Goal: Task Accomplishment & Management: Manage account settings

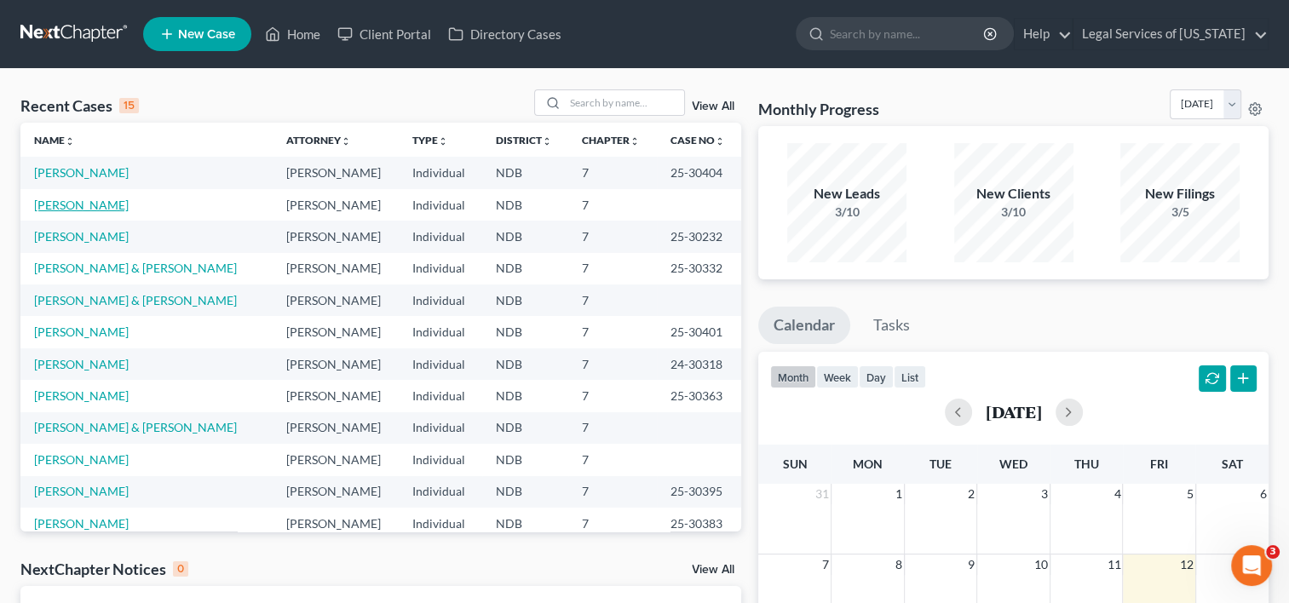
click at [95, 205] on link "[PERSON_NAME]" at bounding box center [81, 205] width 95 height 14
click at [97, 204] on link "[PERSON_NAME]" at bounding box center [81, 205] width 95 height 14
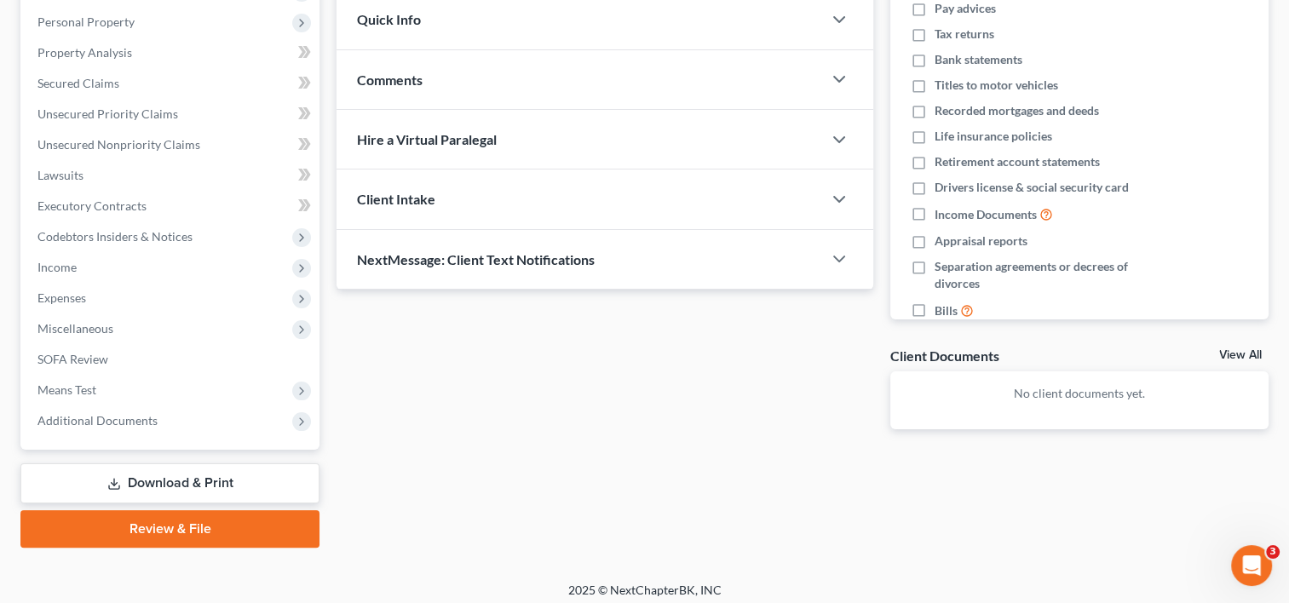
scroll to position [301, 0]
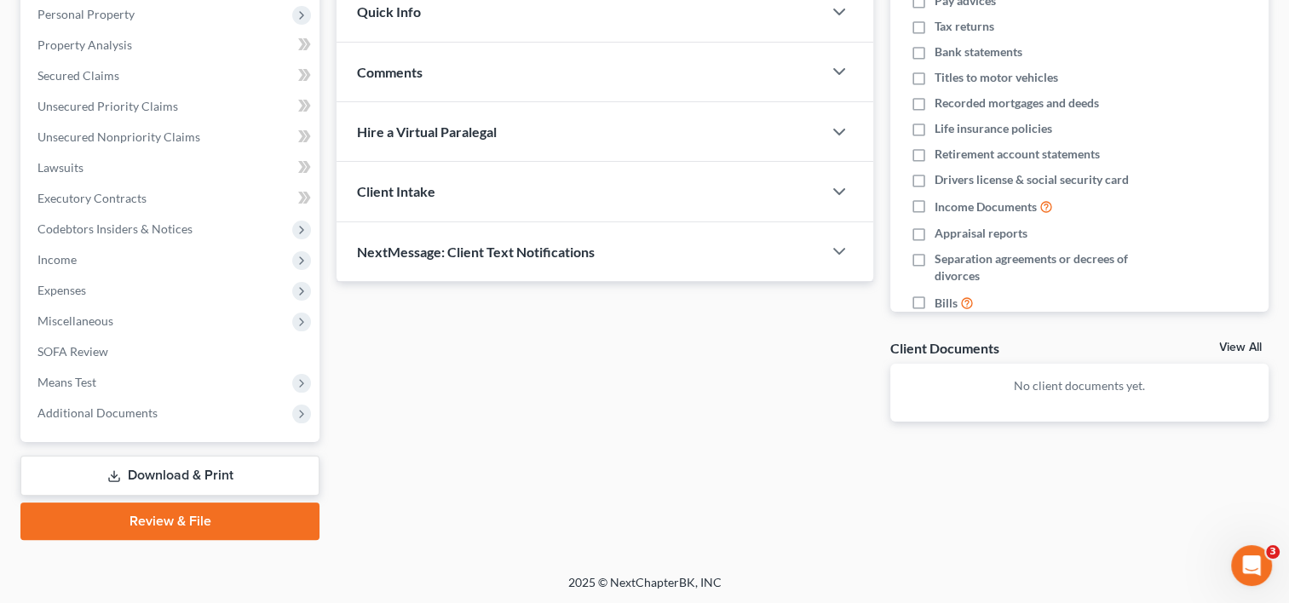
click at [176, 474] on link "Download & Print" at bounding box center [169, 476] width 299 height 40
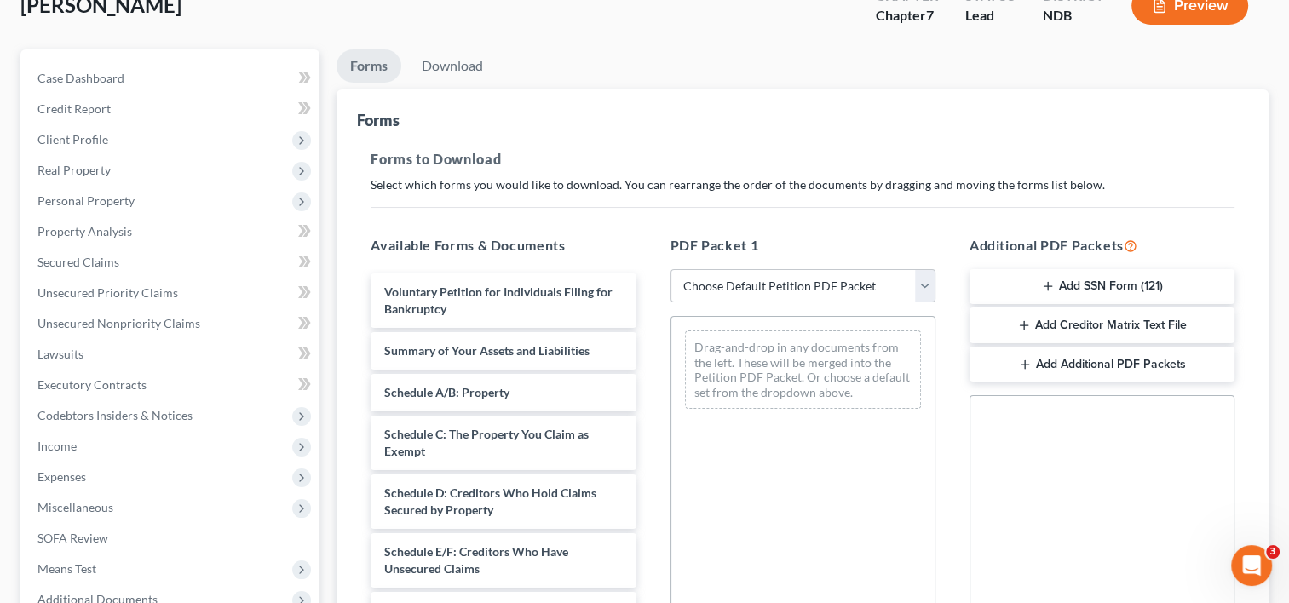
scroll to position [256, 0]
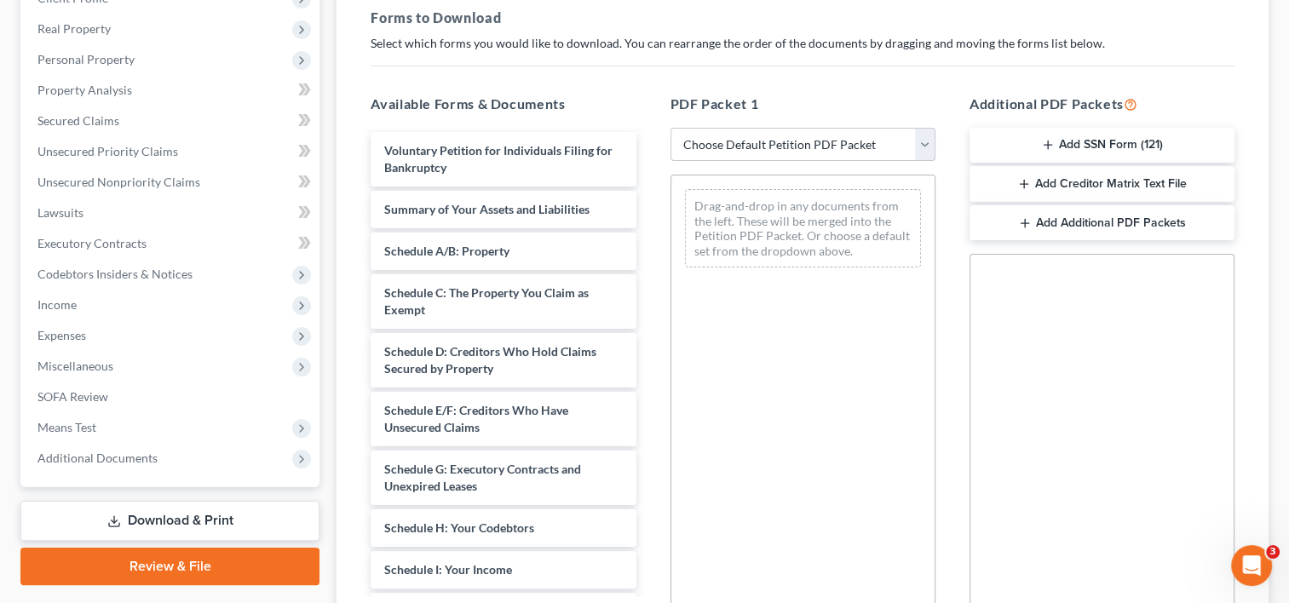
click at [924, 136] on select "Choose Default Petition PDF Packet Complete Bankruptcy Petition (all forms and …" at bounding box center [803, 145] width 265 height 34
select select "0"
click at [671, 128] on select "Choose Default Petition PDF Packet Complete Bankruptcy Petition (all forms and …" at bounding box center [803, 145] width 265 height 34
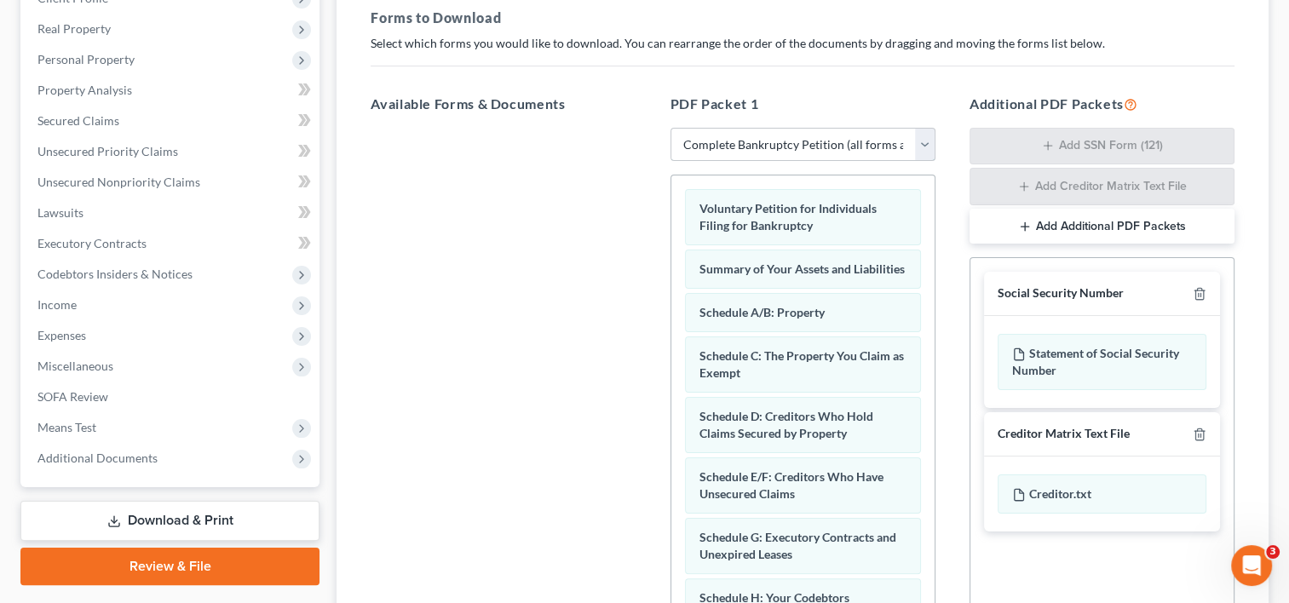
scroll to position [449, 0]
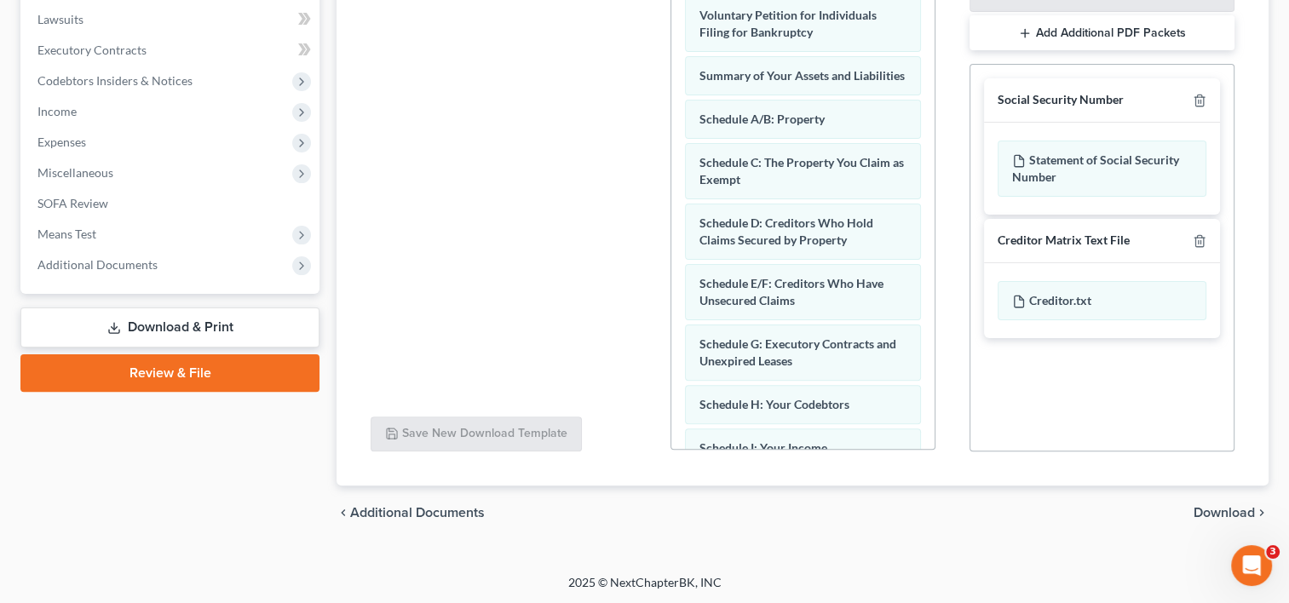
click at [1224, 511] on span "Download" at bounding box center [1224, 513] width 61 height 14
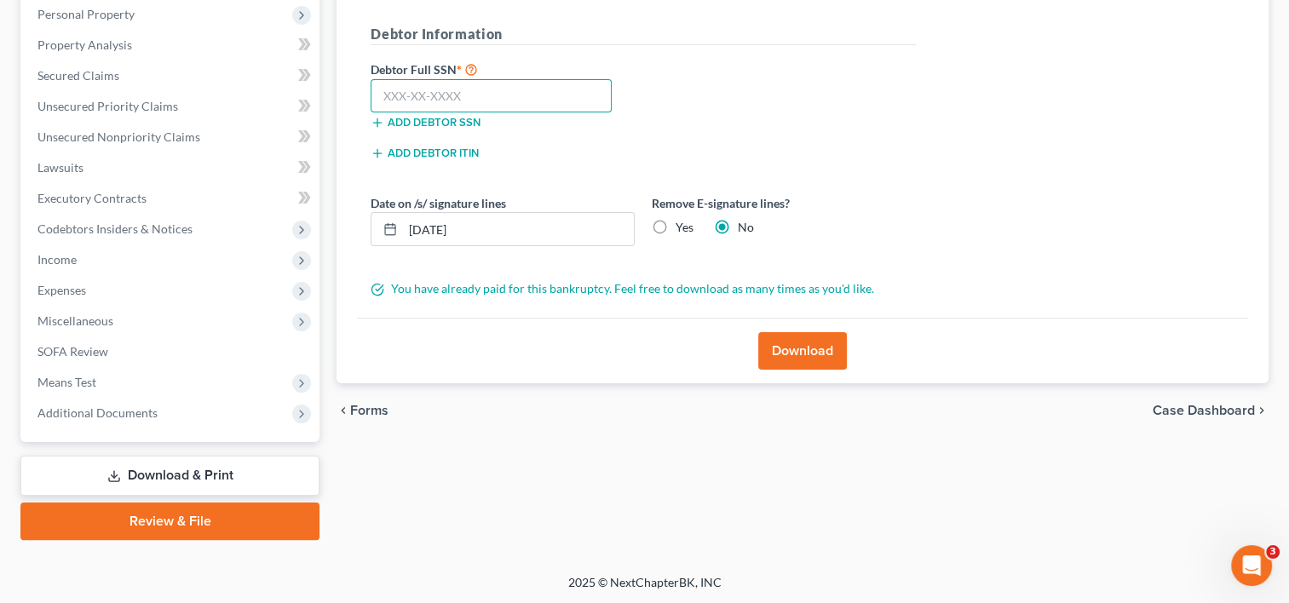
click at [423, 89] on input "text" at bounding box center [491, 96] width 241 height 34
type input "473-19-6613"
click at [787, 351] on button "Download" at bounding box center [802, 350] width 89 height 37
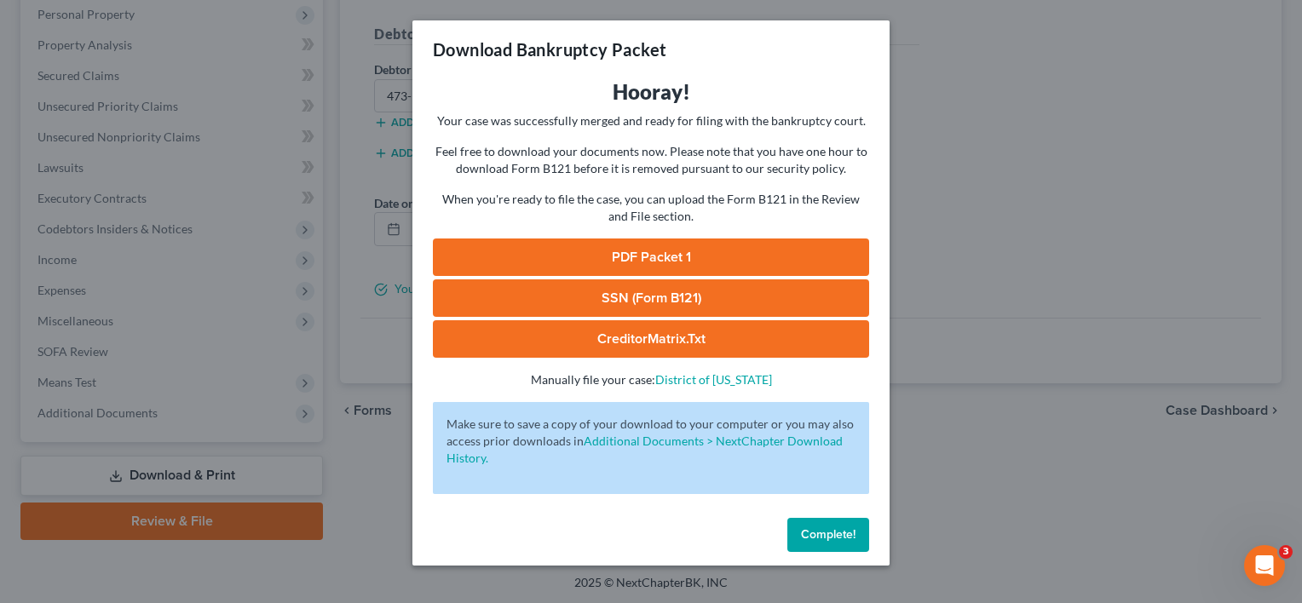
click at [665, 251] on link "PDF Packet 1" at bounding box center [651, 257] width 436 height 37
click at [631, 303] on link "SSN (Form B121)" at bounding box center [651, 298] width 436 height 37
click at [847, 539] on span "Complete!" at bounding box center [828, 535] width 55 height 14
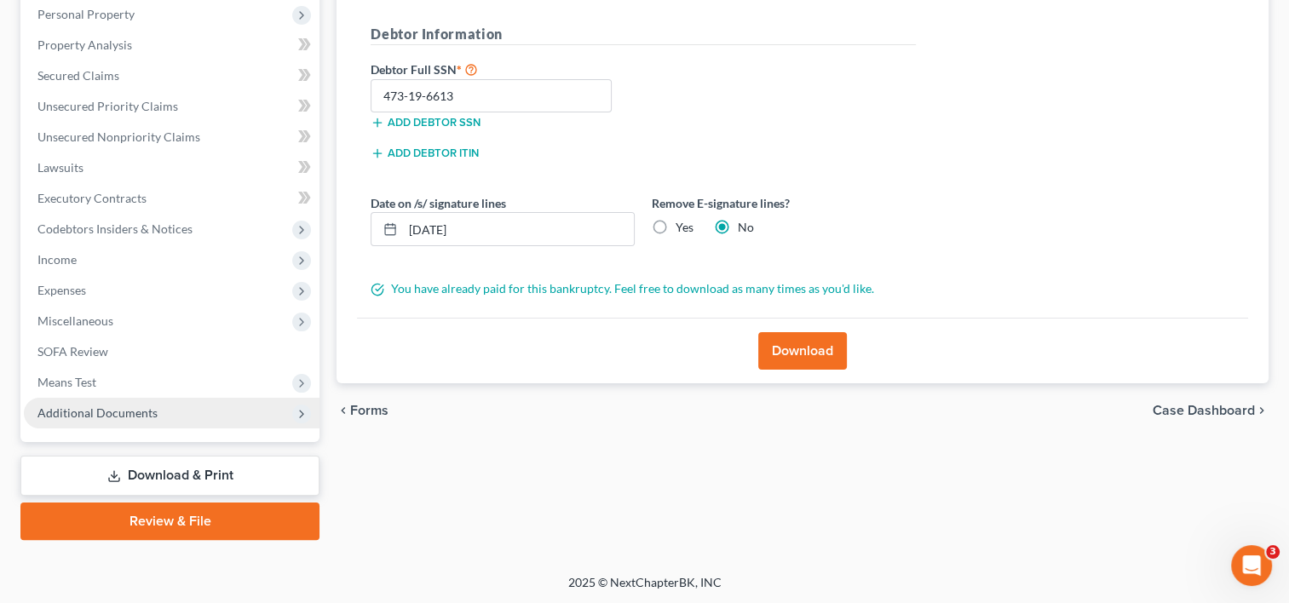
click at [118, 417] on span "Additional Documents" at bounding box center [97, 413] width 120 height 14
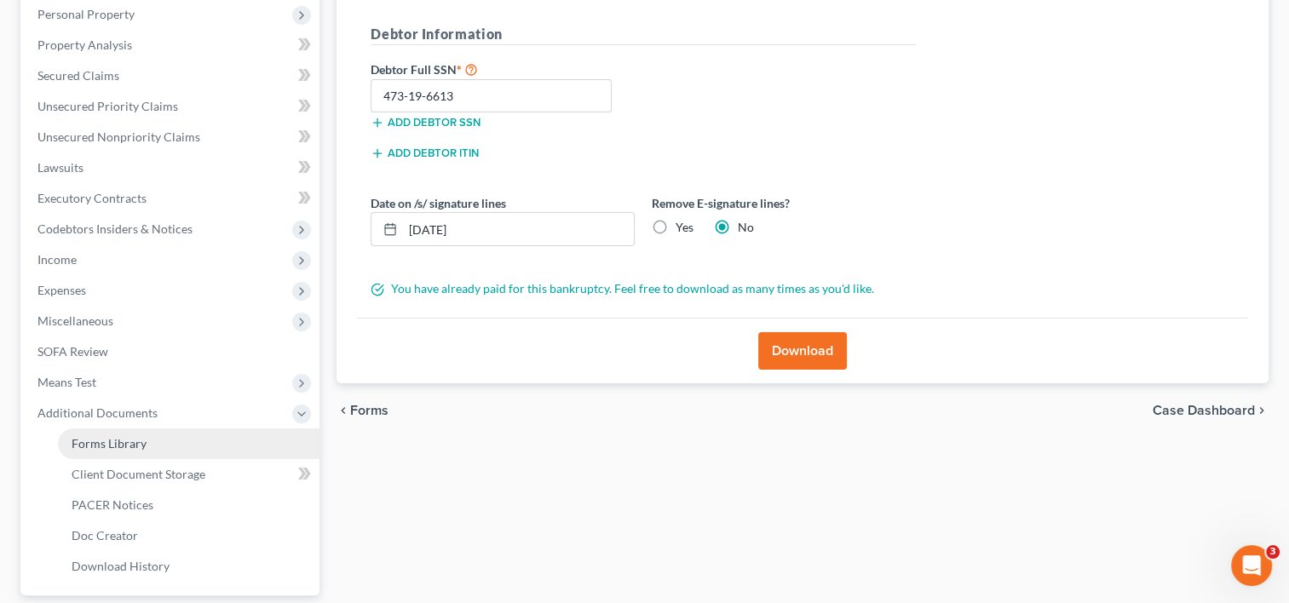
click at [111, 443] on span "Forms Library" at bounding box center [109, 443] width 75 height 14
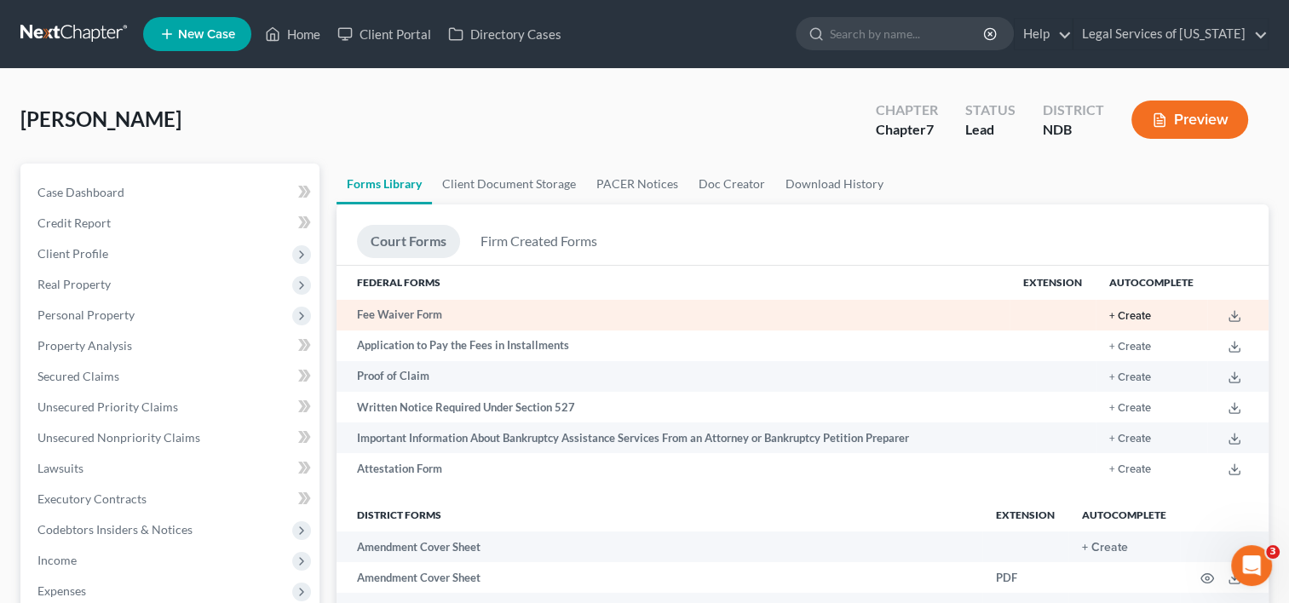
click at [1133, 313] on button "+ Create" at bounding box center [1131, 316] width 42 height 11
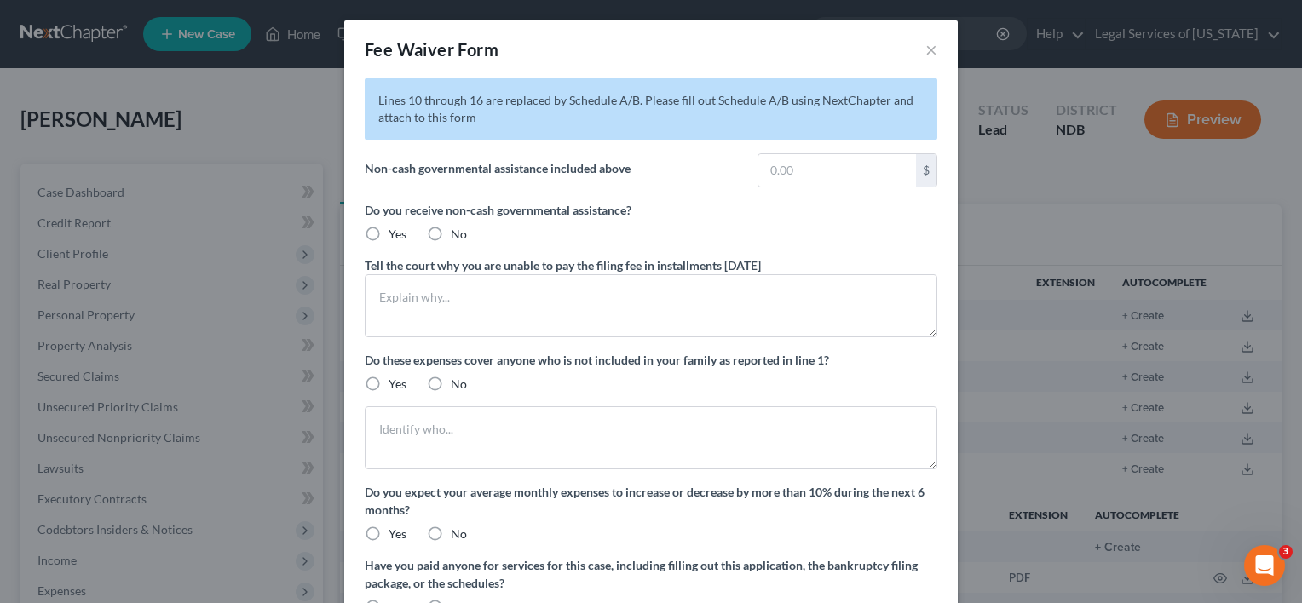
click at [451, 236] on label "No" at bounding box center [459, 234] width 16 height 17
click at [458, 236] on input "No" at bounding box center [463, 231] width 11 height 11
radio input "true"
click at [455, 313] on textarea at bounding box center [651, 305] width 573 height 63
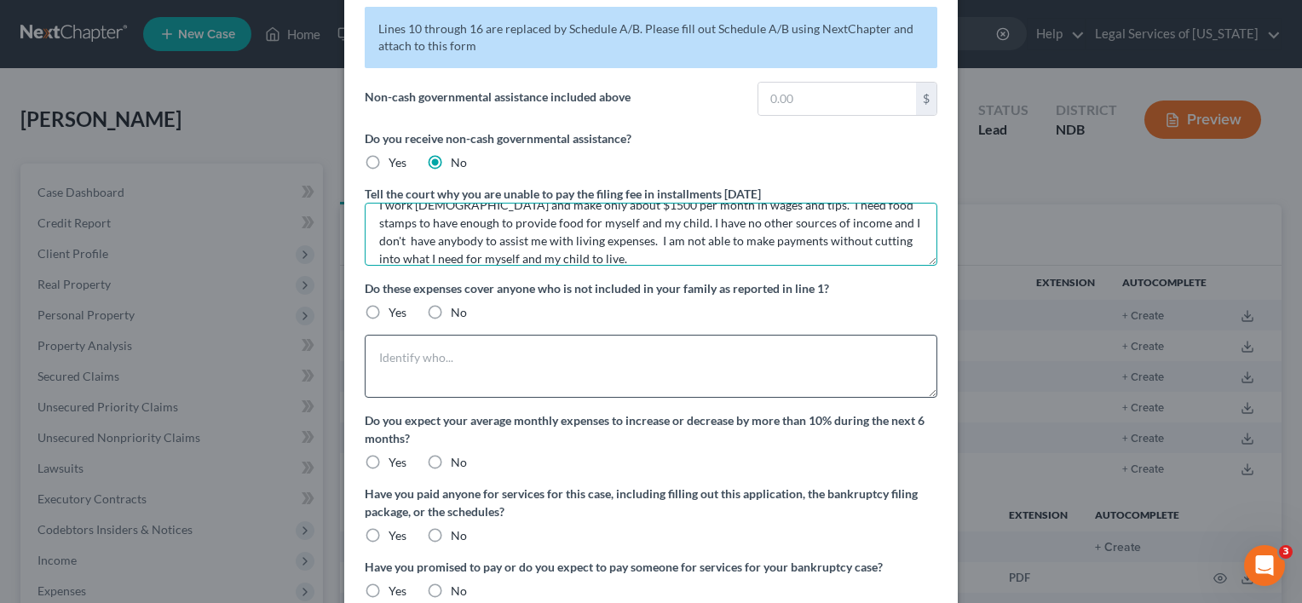
scroll to position [170, 0]
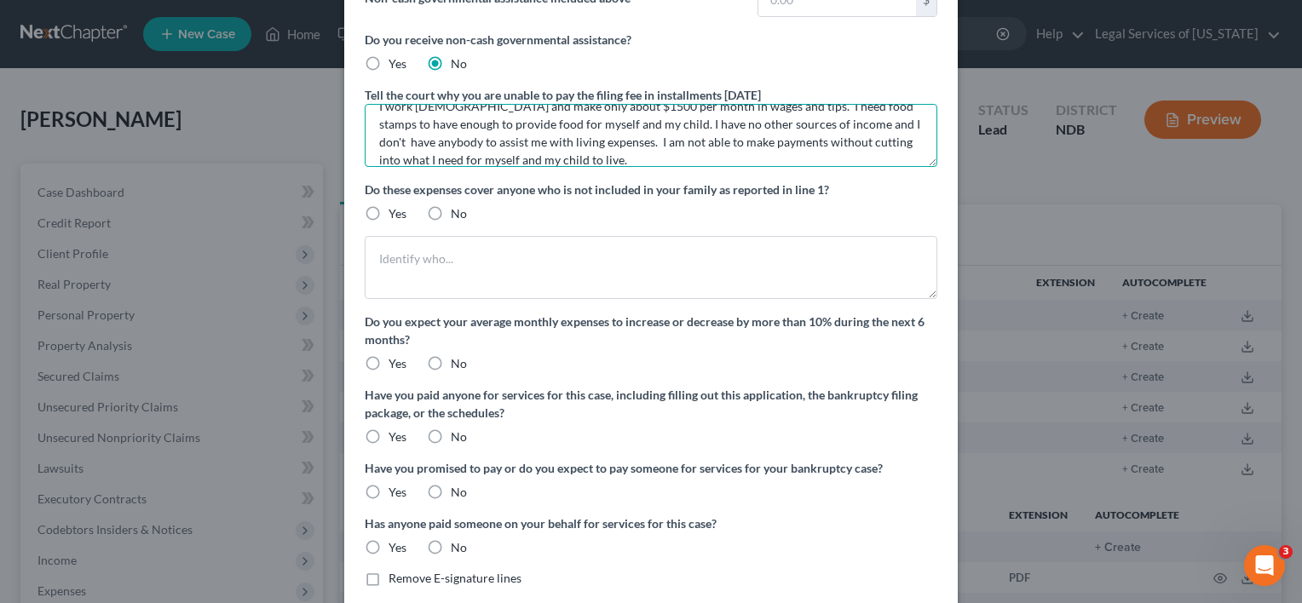
type textarea "I work [DEMOGRAPHIC_DATA] and make only about $1500 per month in wages and tips…"
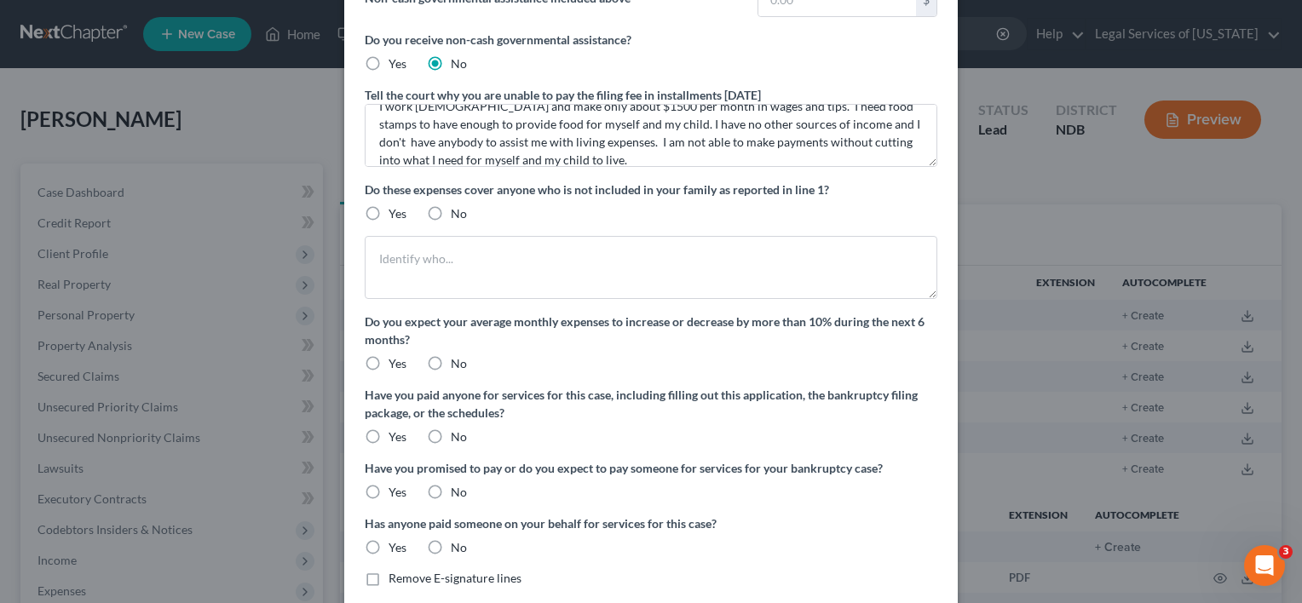
click at [451, 216] on label "No" at bounding box center [459, 213] width 16 height 17
click at [458, 216] on input "No" at bounding box center [463, 210] width 11 height 11
radio input "true"
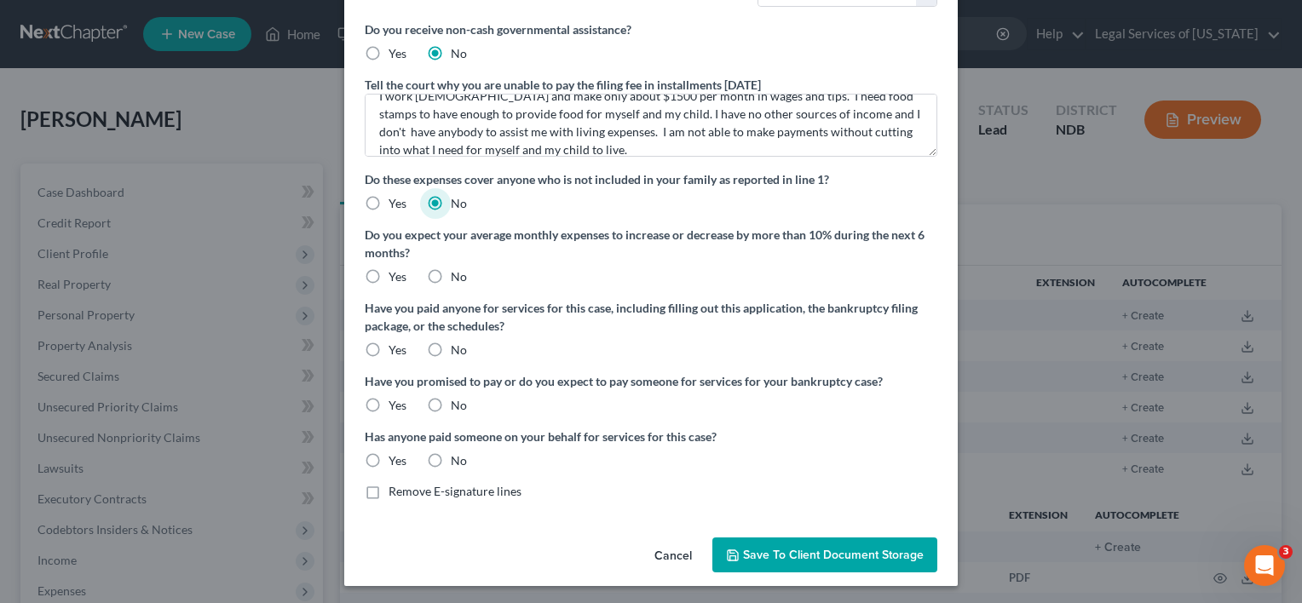
scroll to position [184, 0]
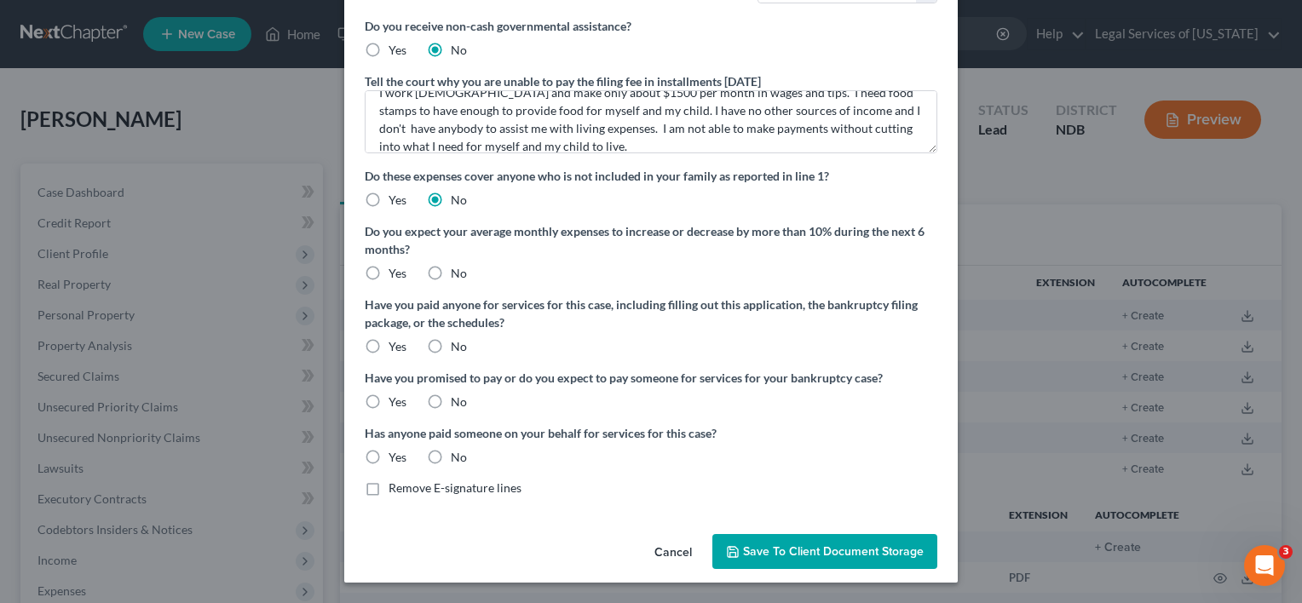
click at [451, 269] on label "No" at bounding box center [459, 273] width 16 height 17
click at [458, 269] on input "No" at bounding box center [463, 270] width 11 height 11
radio input "true"
drag, startPoint x: 433, startPoint y: 345, endPoint x: 434, endPoint y: 355, distance: 9.4
click at [451, 350] on label "No" at bounding box center [459, 346] width 16 height 17
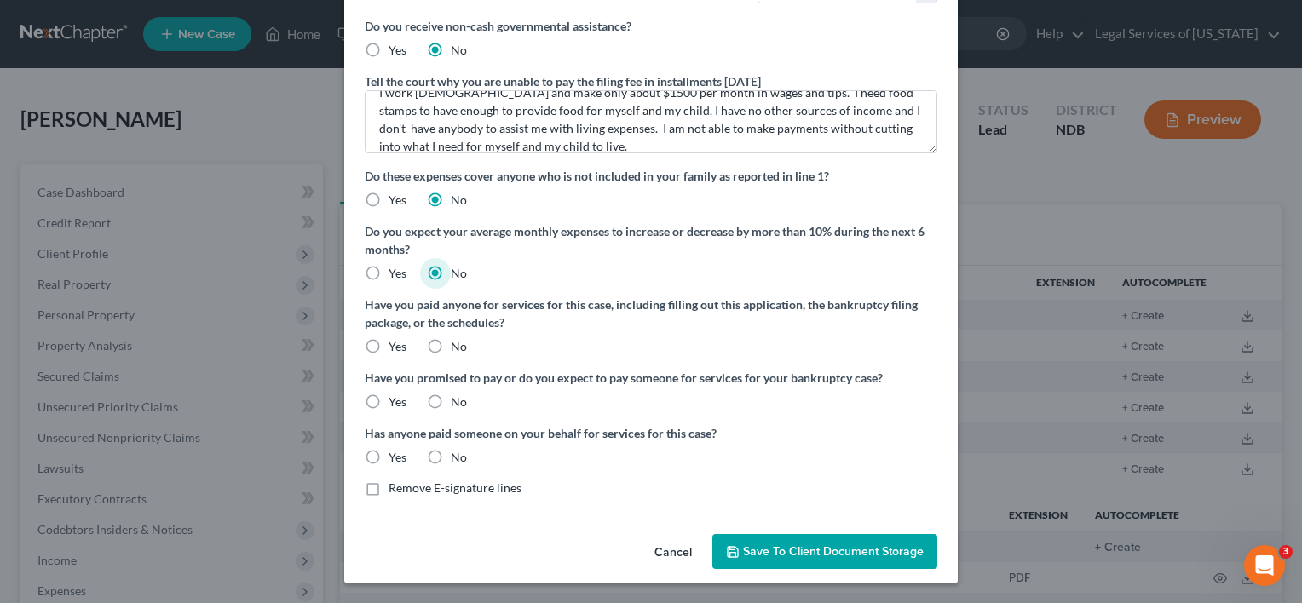
click at [458, 349] on input "No" at bounding box center [463, 343] width 11 height 11
radio input "true"
click at [451, 402] on label "No" at bounding box center [459, 402] width 16 height 17
click at [458, 402] on input "No" at bounding box center [463, 399] width 11 height 11
radio input "true"
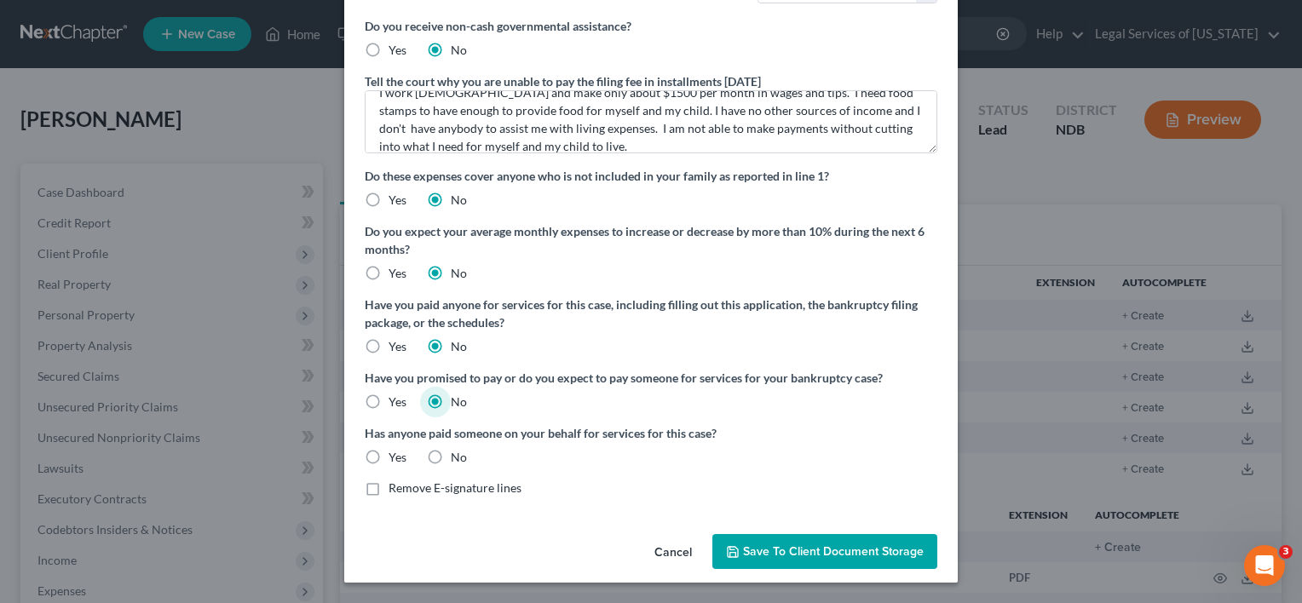
click at [451, 452] on label "No" at bounding box center [459, 457] width 16 height 17
click at [458, 452] on input "No" at bounding box center [463, 454] width 11 height 11
radio input "true"
click at [770, 545] on span "Save to Client Document Storage" at bounding box center [833, 552] width 181 height 14
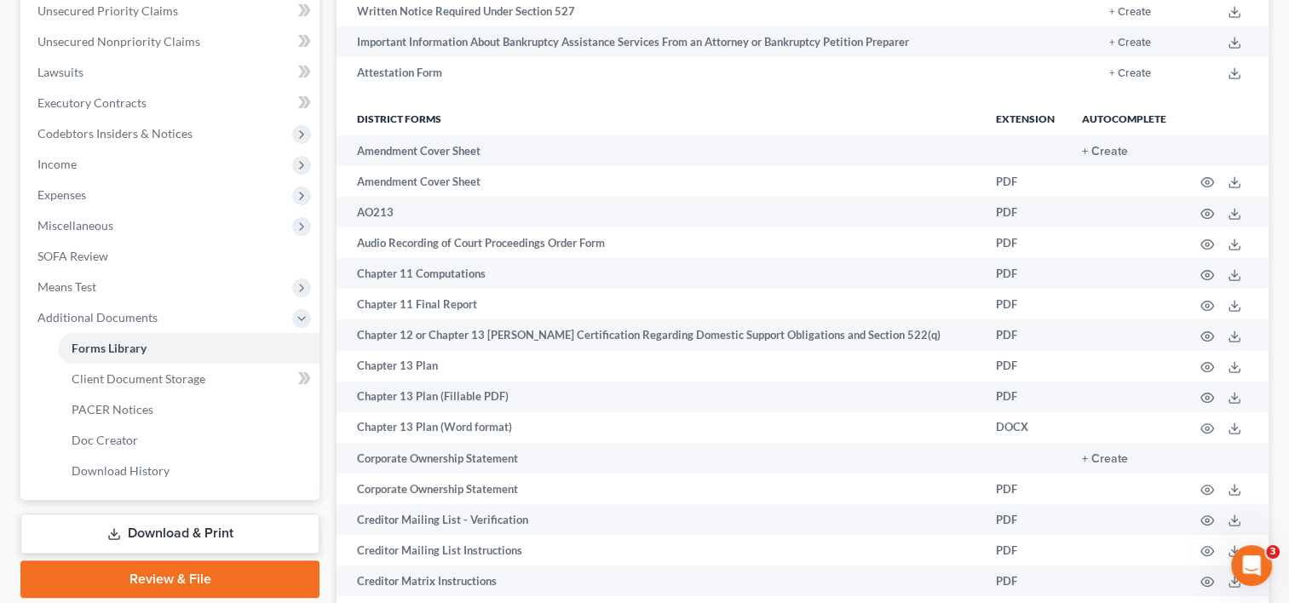
scroll to position [426, 0]
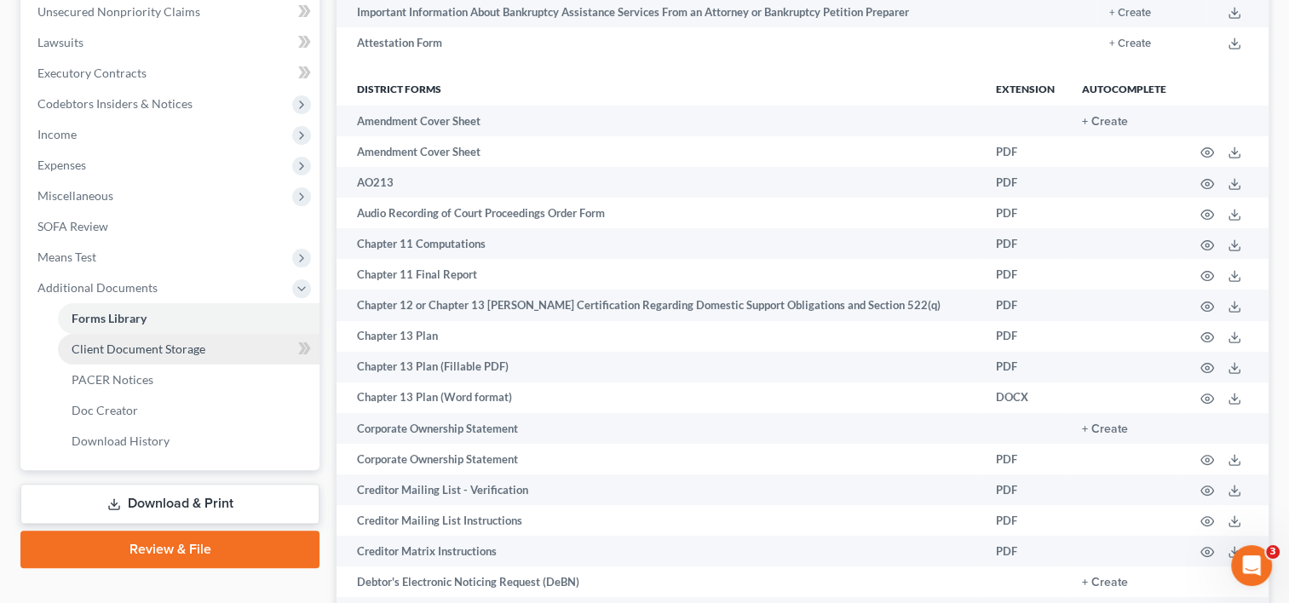
click at [155, 346] on span "Client Document Storage" at bounding box center [139, 349] width 134 height 14
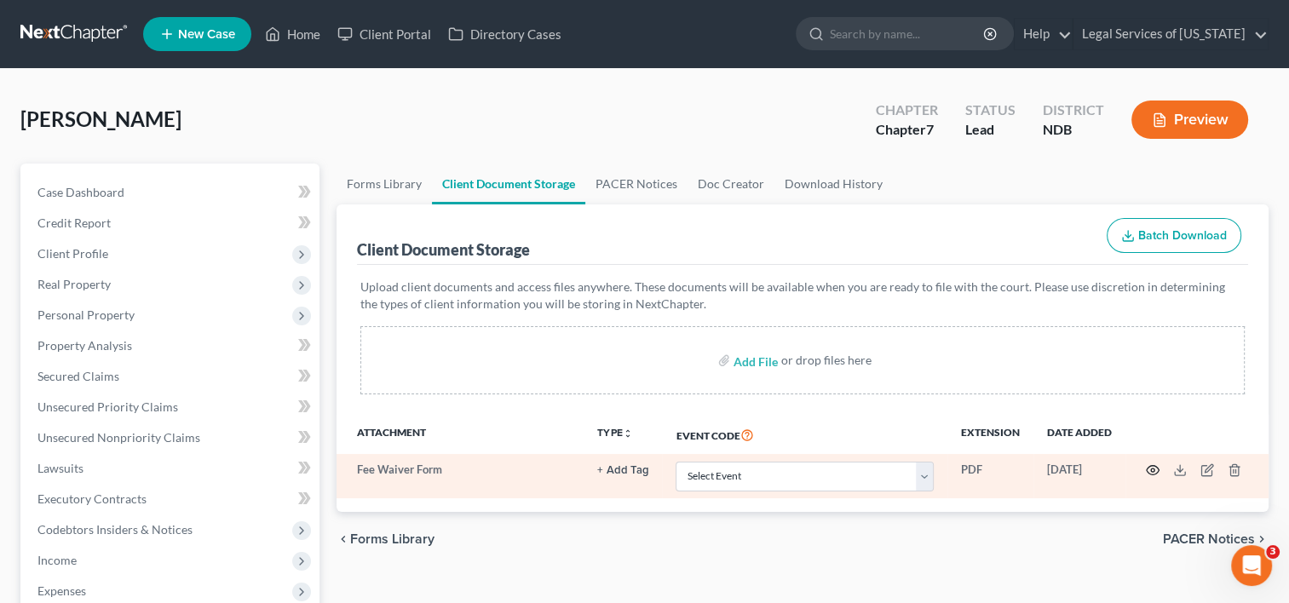
click at [1156, 469] on icon "button" at bounding box center [1153, 471] width 14 height 14
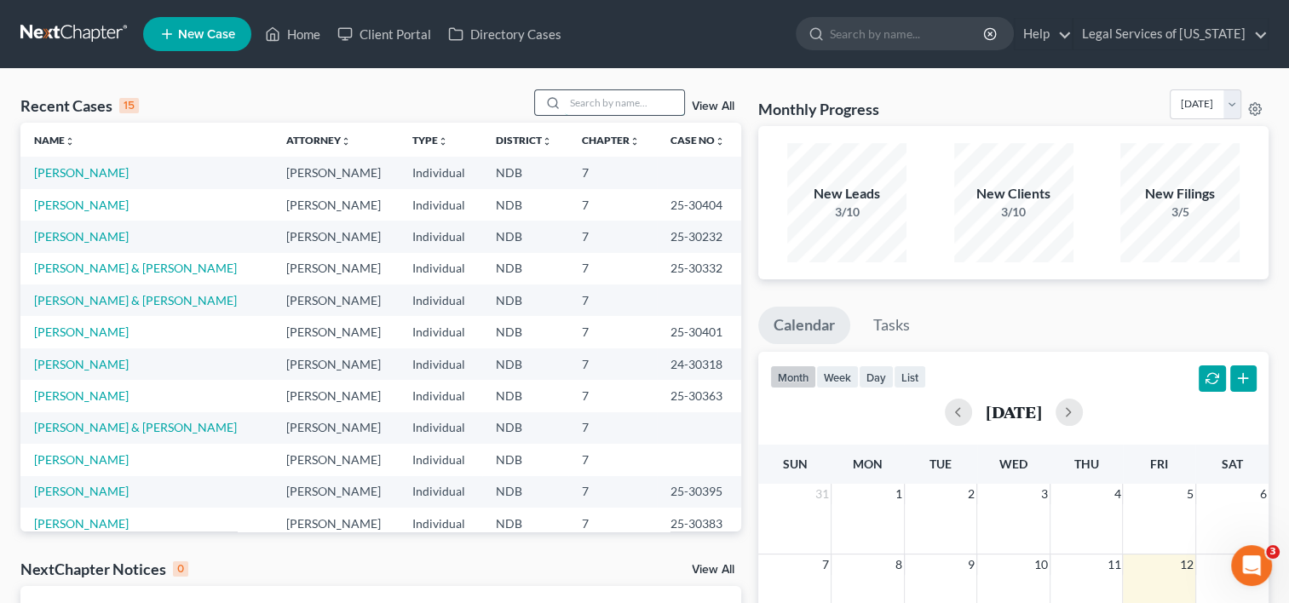
click at [575, 106] on input "search" at bounding box center [624, 102] width 119 height 25
type input "mccambridge"
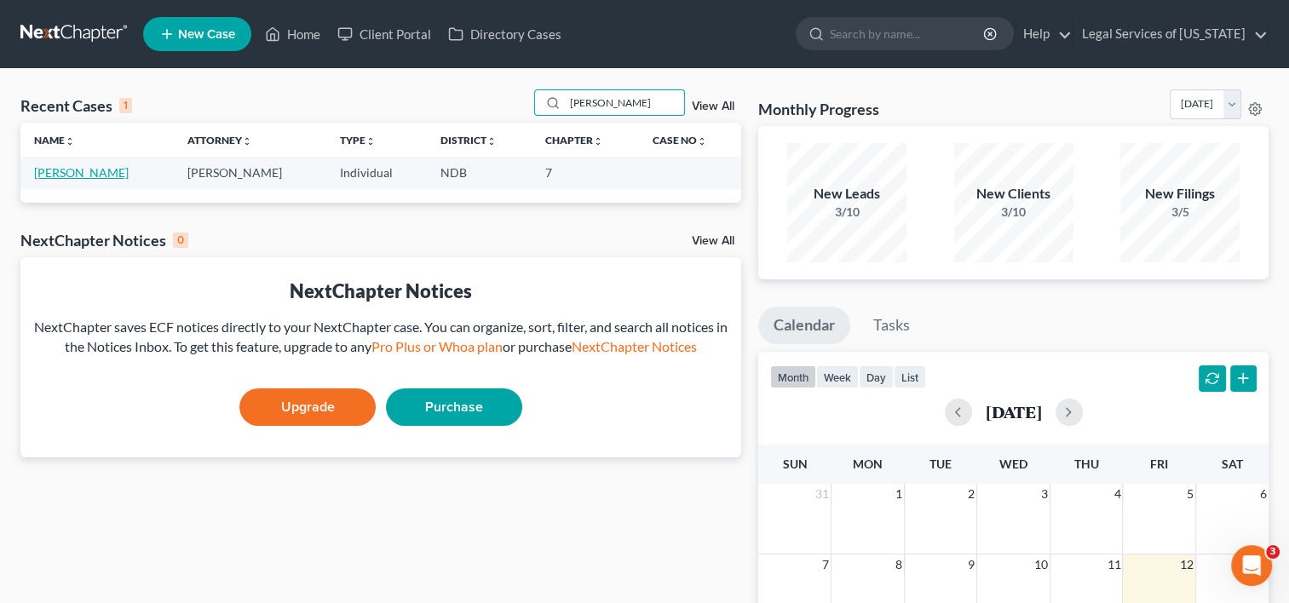
click at [84, 170] on link "McCambridge, George" at bounding box center [81, 172] width 95 height 14
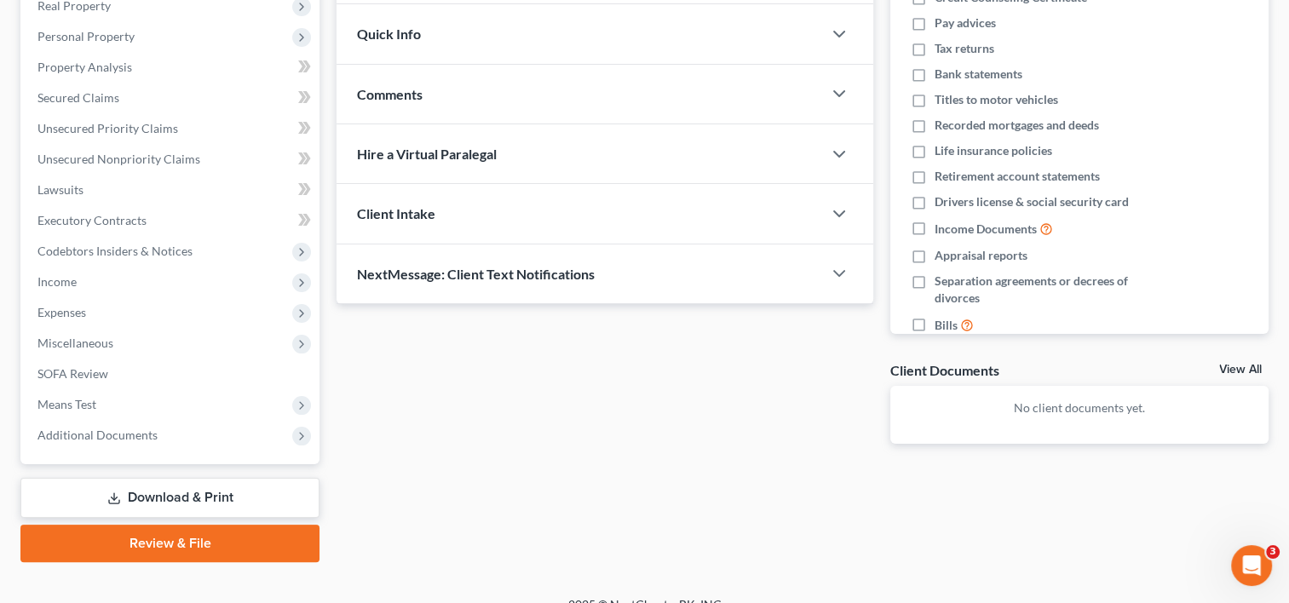
scroll to position [301, 0]
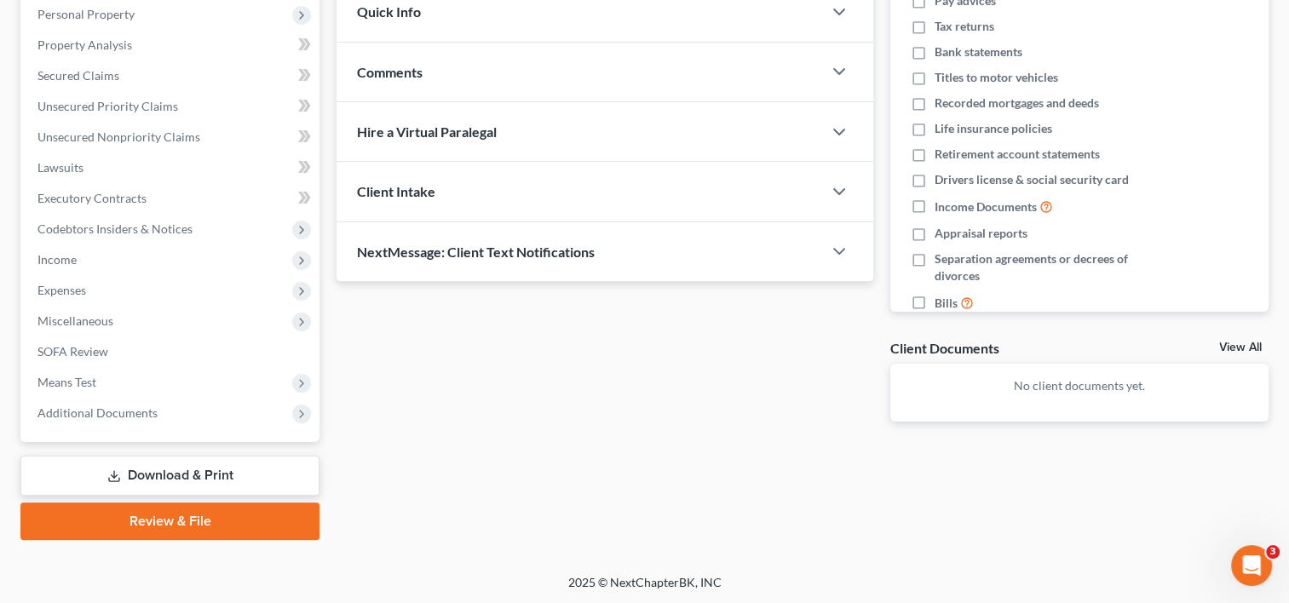
click at [192, 468] on link "Download & Print" at bounding box center [169, 476] width 299 height 40
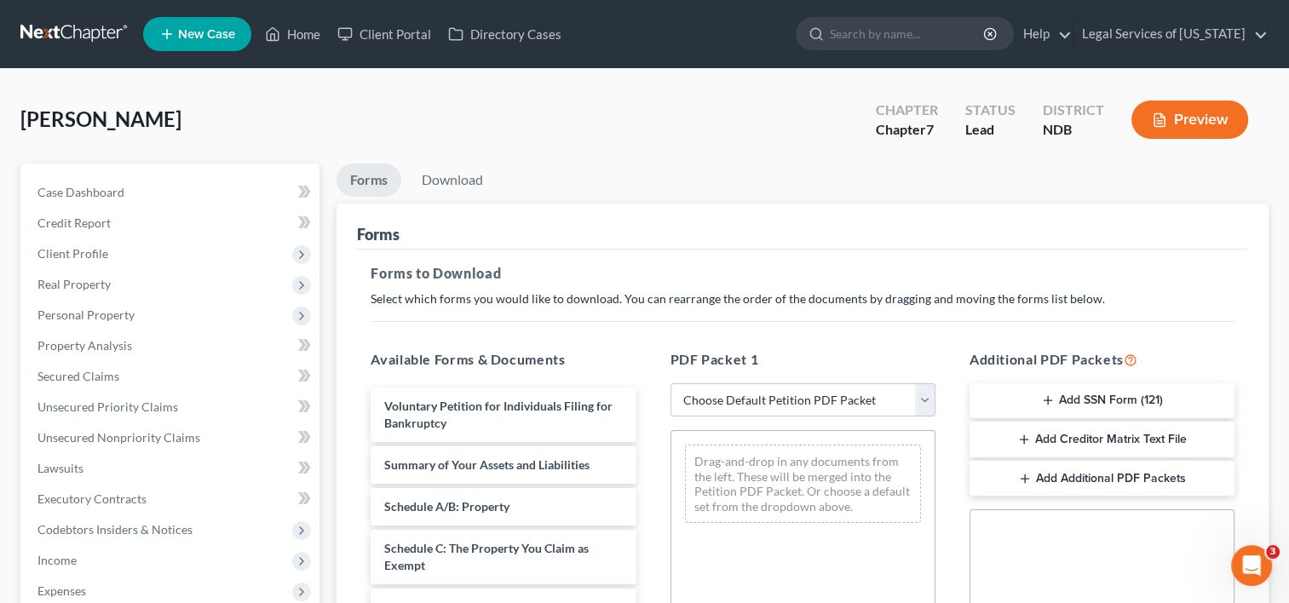
scroll to position [170, 0]
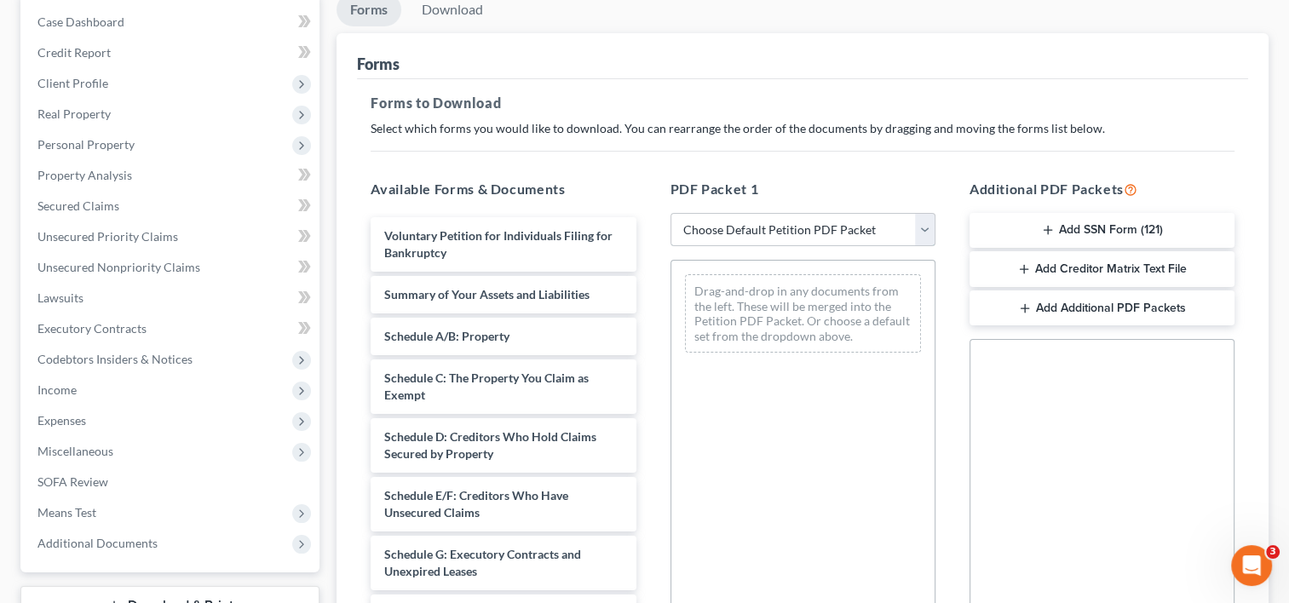
click at [921, 227] on select "Choose Default Petition PDF Packet Complete Bankruptcy Petition (all forms and …" at bounding box center [803, 230] width 265 height 34
select select "0"
click at [671, 213] on select "Choose Default Petition PDF Packet Complete Bankruptcy Petition (all forms and …" at bounding box center [803, 230] width 265 height 34
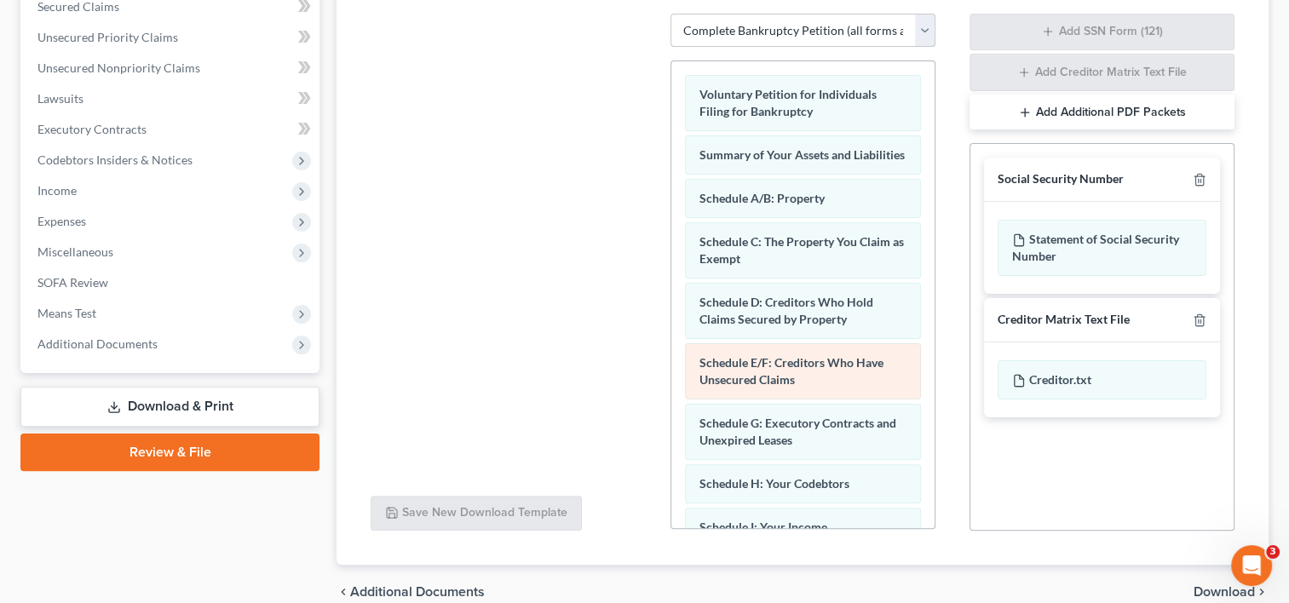
scroll to position [426, 0]
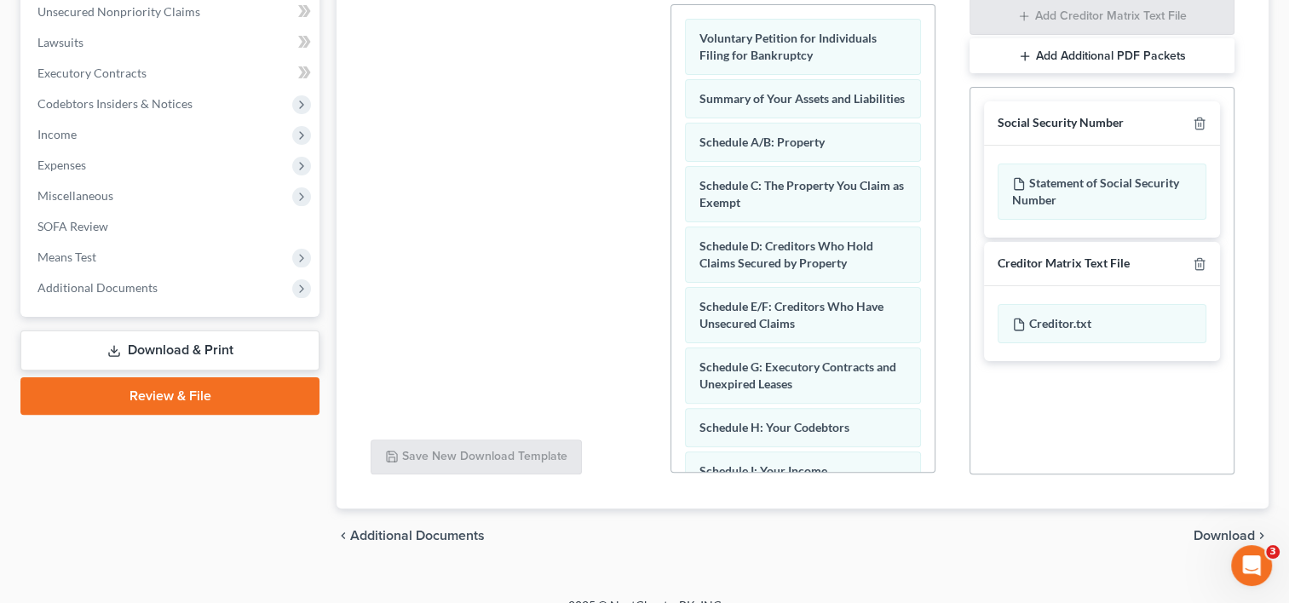
click at [1227, 533] on span "Download" at bounding box center [1224, 536] width 61 height 14
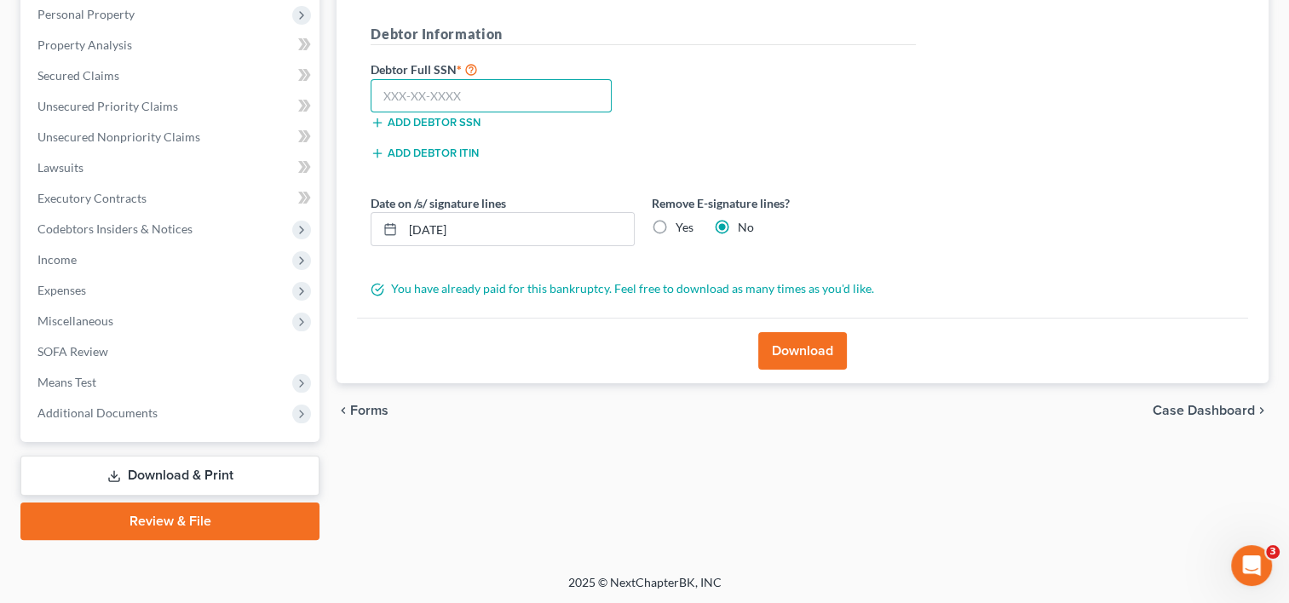
click at [409, 95] on input "text" at bounding box center [491, 96] width 241 height 34
